Goal: Navigation & Orientation: Find specific page/section

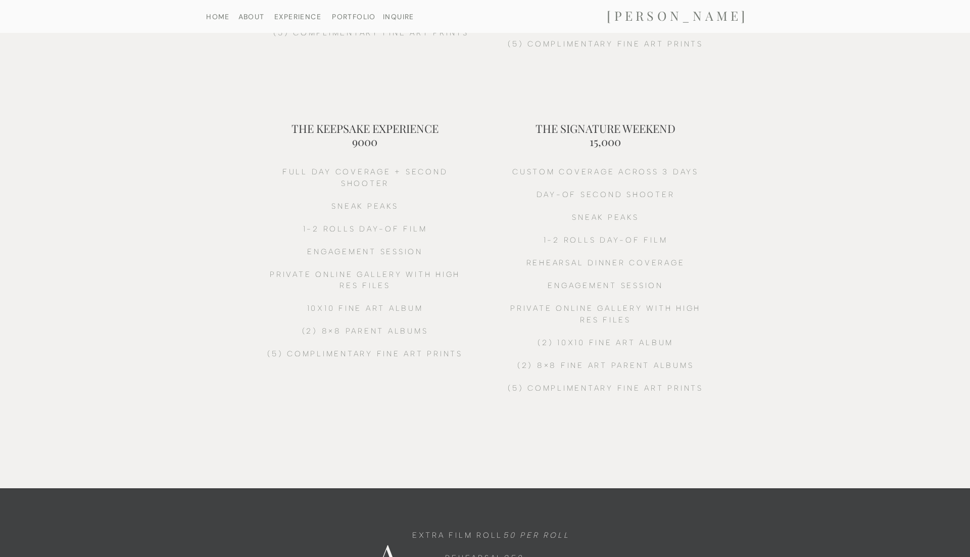
scroll to position [321, 0]
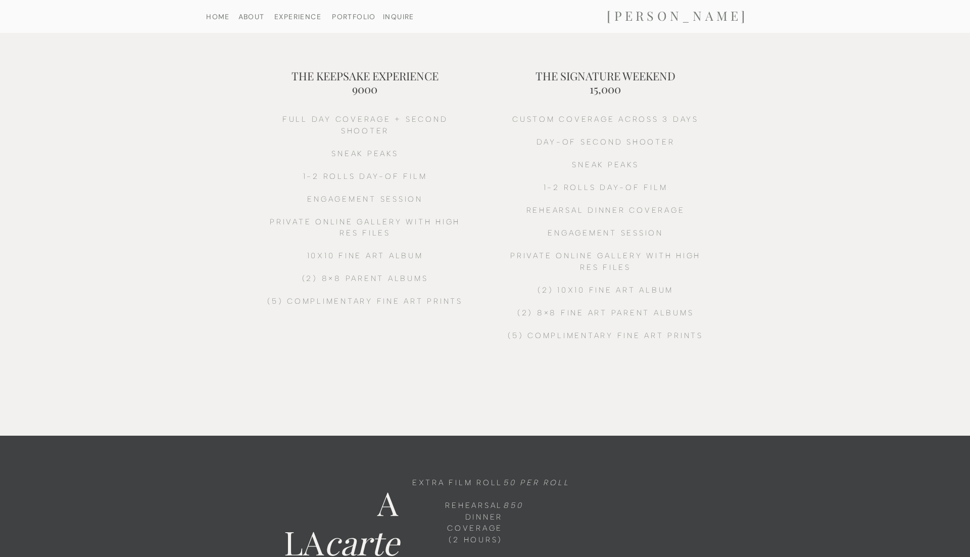
scroll to position [0, 0]
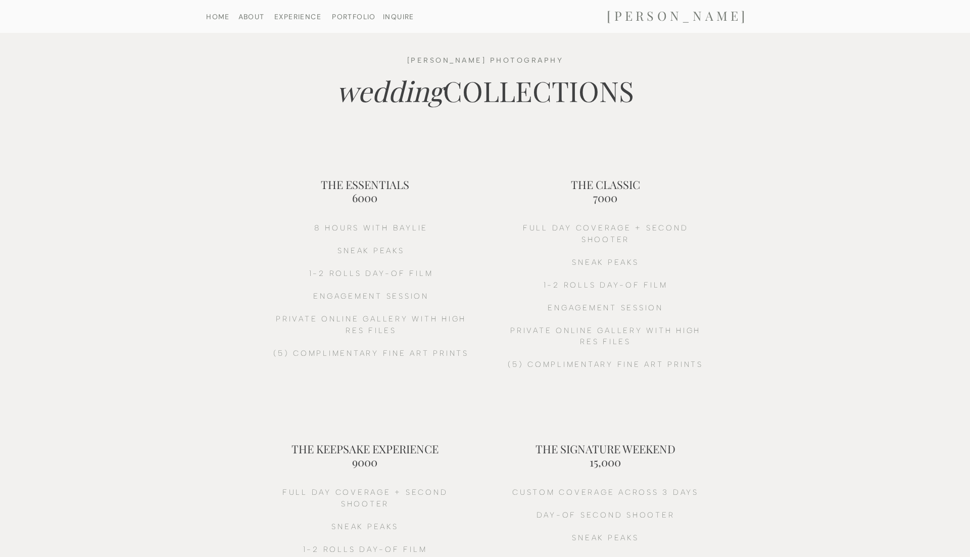
click at [349, 20] on nav "PORTFOLIO" at bounding box center [354, 16] width 52 height 7
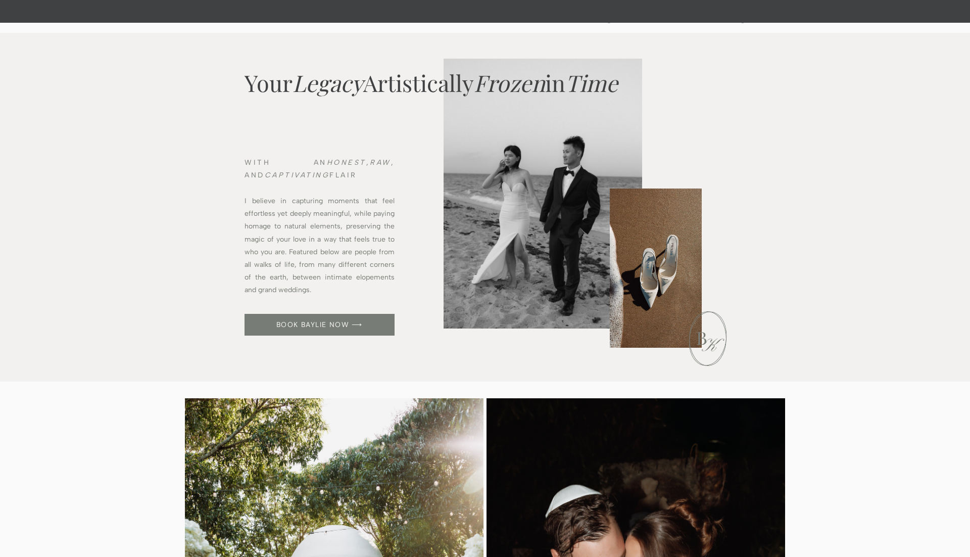
scroll to position [535, 0]
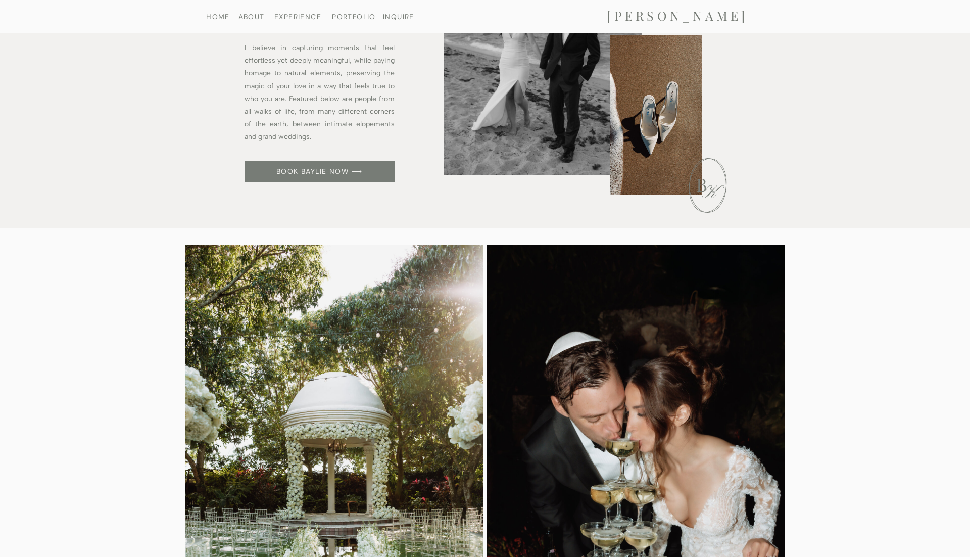
click at [224, 16] on nav "HOME" at bounding box center [218, 16] width 52 height 7
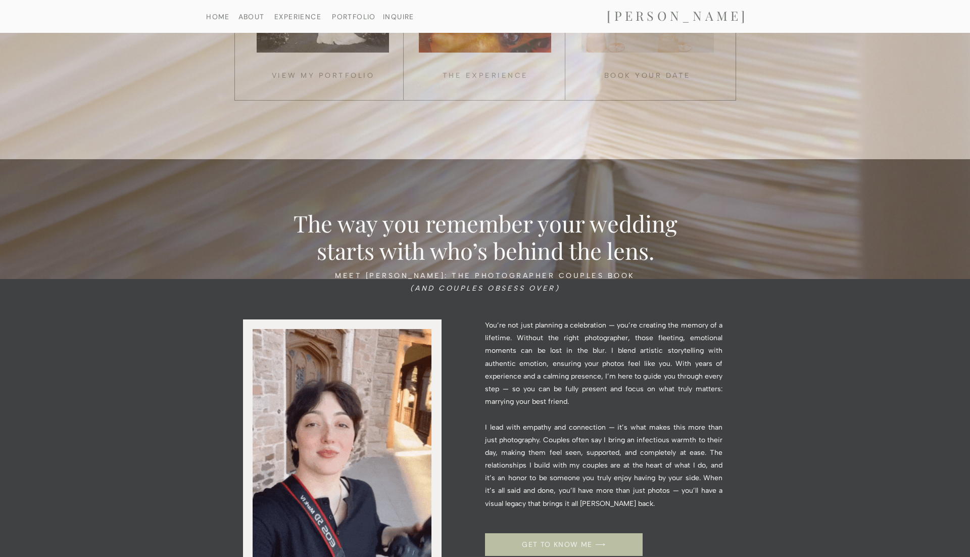
scroll to position [536, 0]
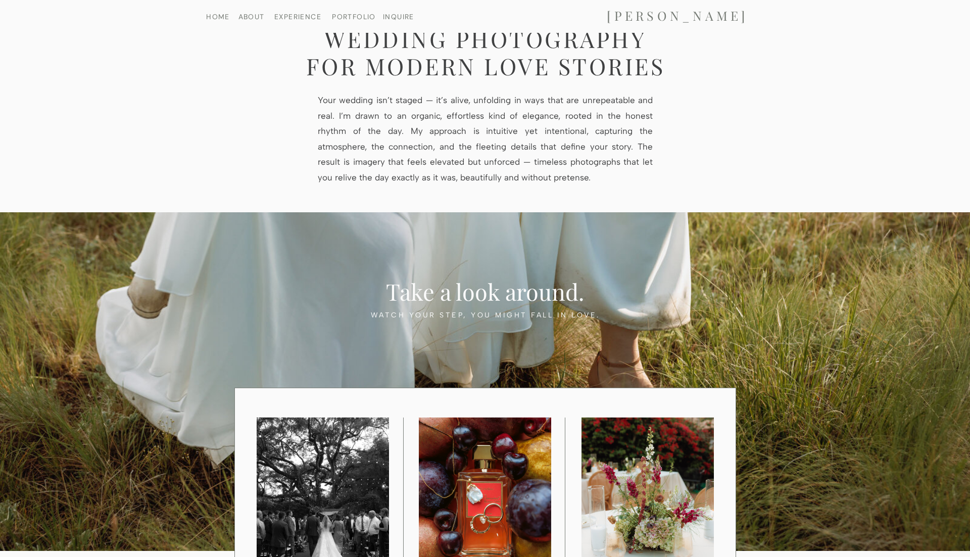
click at [341, 16] on nav "PORTFOLIO" at bounding box center [354, 16] width 52 height 7
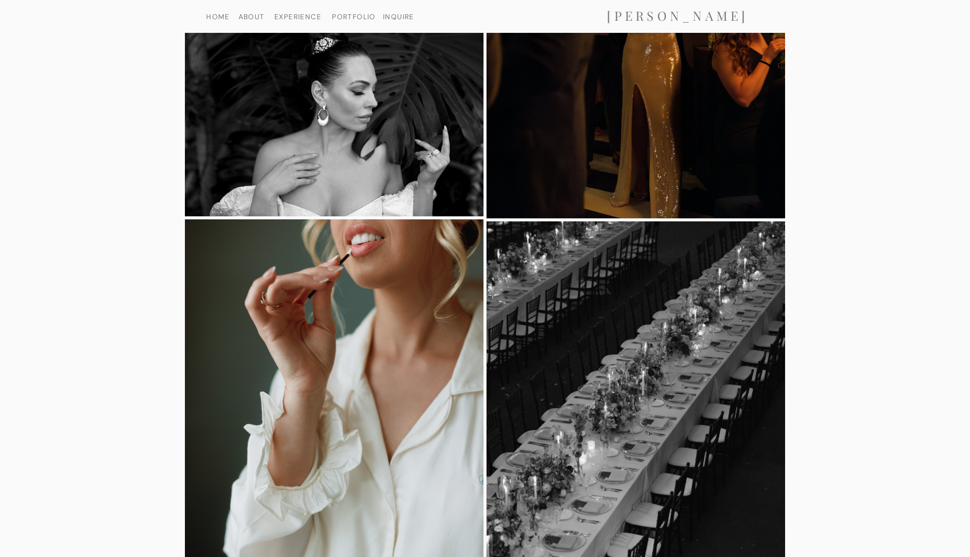
scroll to position [7049, 0]
